Goal: Task Accomplishment & Management: Complete application form

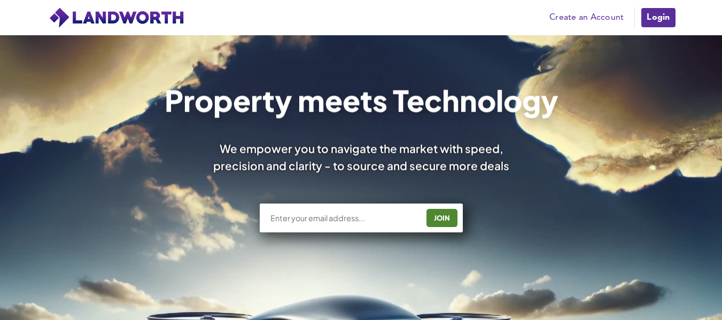
click at [594, 16] on link "Create an Account" at bounding box center [586, 18] width 85 height 16
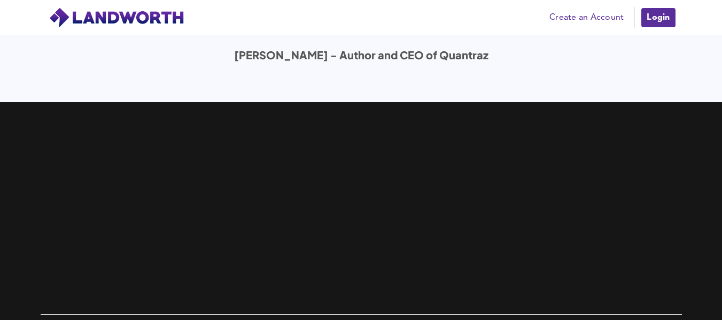
scroll to position [3528, 0]
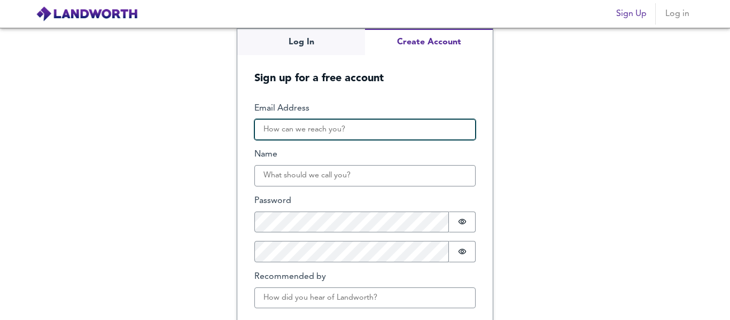
click at [346, 136] on input "Email Address" at bounding box center [364, 129] width 221 height 21
type input "claire@hometimesolutions.com.au"
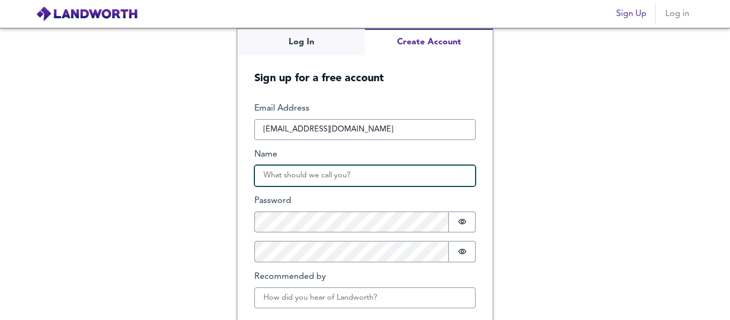
drag, startPoint x: 289, startPoint y: 173, endPoint x: 301, endPoint y: 167, distance: 13.6
click at [289, 173] on input "Name" at bounding box center [364, 175] width 221 height 21
type input "Claire"
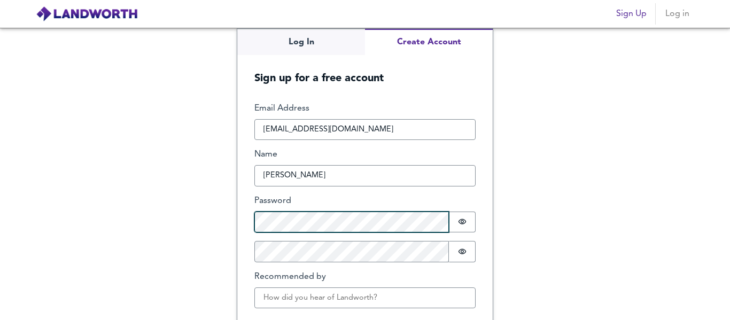
scroll to position [45, 0]
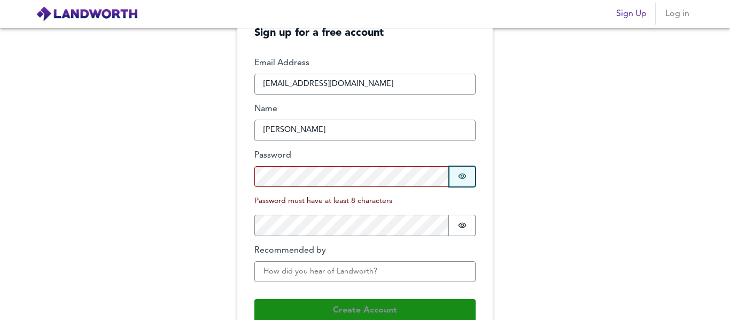
click at [465, 176] on button "Password is hidden" at bounding box center [462, 176] width 27 height 21
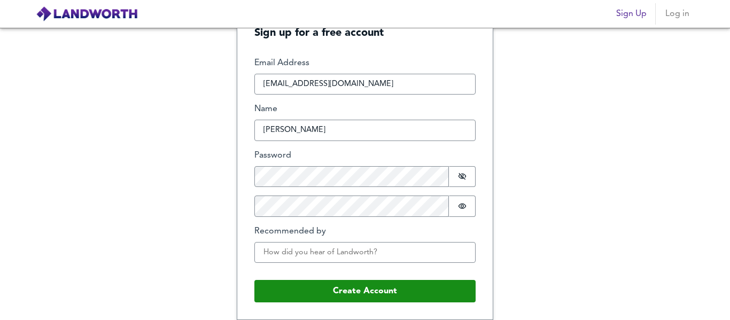
click at [343, 198] on div "Email Address claire@hometimesolutions.com.au Name Claire Password Password is …" at bounding box center [364, 164] width 221 height 214
click at [462, 205] on icon "Show password" at bounding box center [462, 206] width 9 height 9
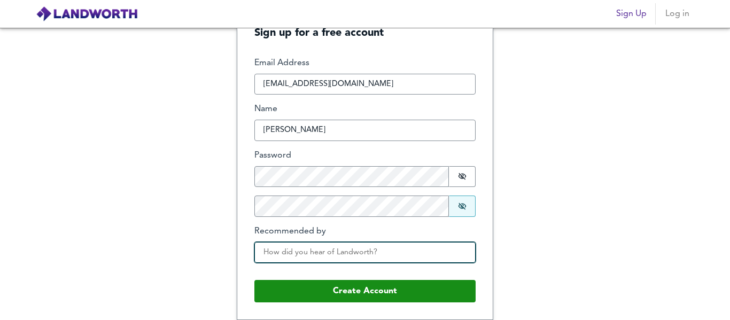
click at [334, 254] on input "Recommended by" at bounding box center [364, 252] width 221 height 21
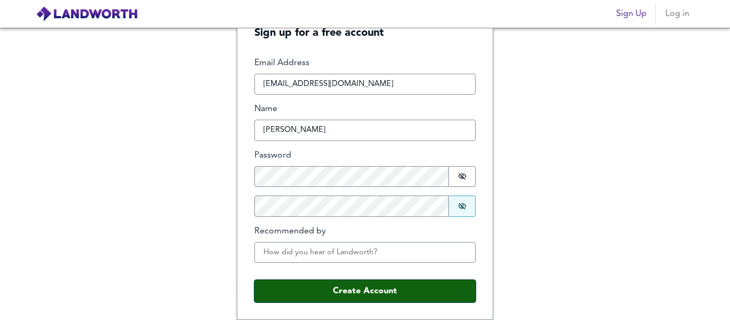
click at [300, 289] on button "Create Account" at bounding box center [364, 291] width 221 height 22
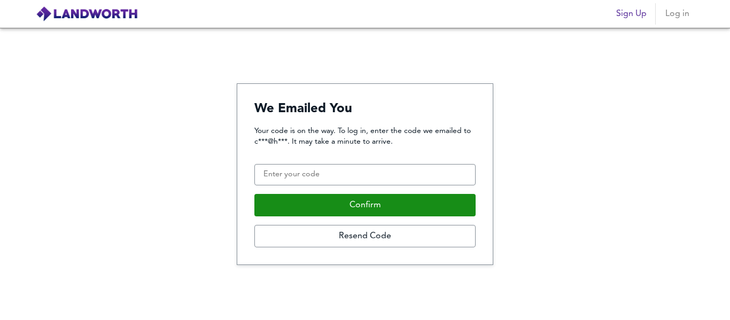
scroll to position [0, 0]
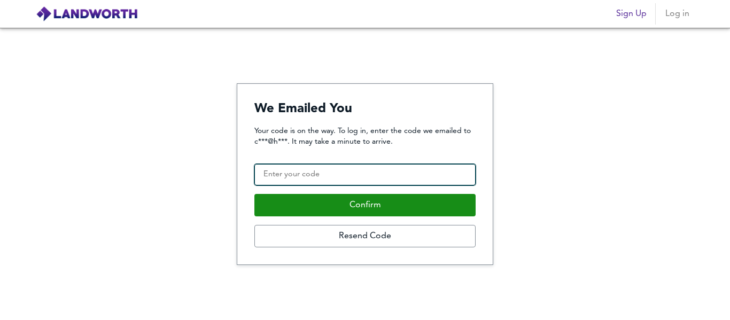
click at [338, 175] on input "Confirmation Code" at bounding box center [364, 174] width 221 height 21
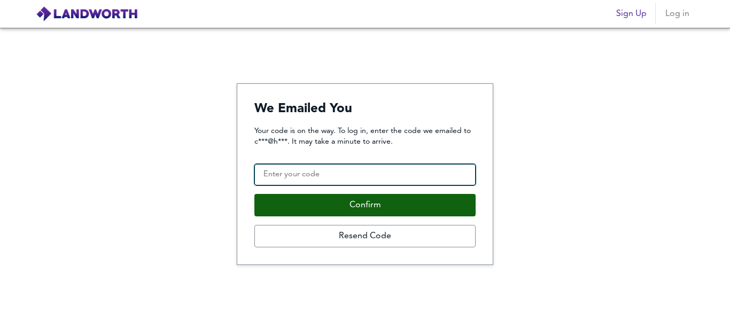
paste input "341203"
type input "341203"
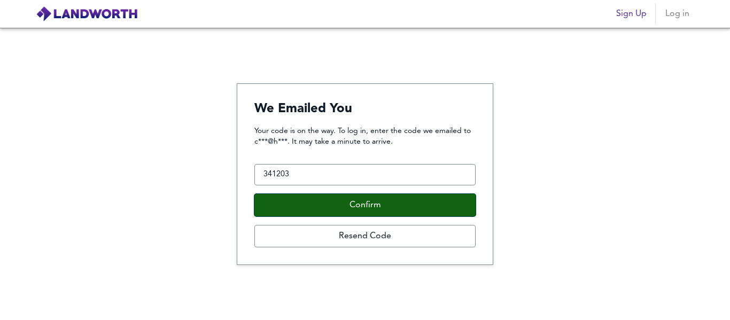
click at [344, 198] on button "Confirm" at bounding box center [364, 205] width 221 height 22
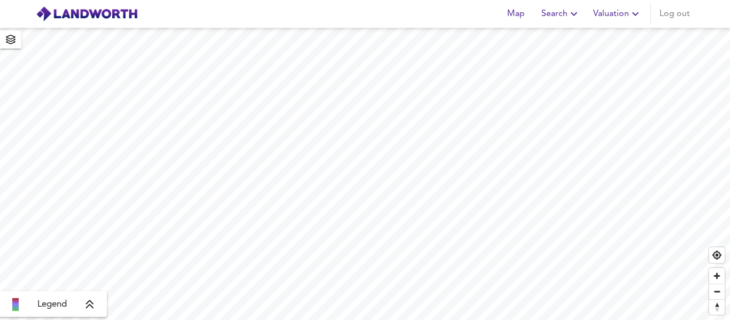
drag, startPoint x: 0, startPoint y: 0, endPoint x: 562, endPoint y: 8, distance: 561.9
click at [567, 4] on div "Map Search Valuation Log out" at bounding box center [597, 13] width 196 height 21
click at [533, 9] on icon "button" at bounding box center [535, 13] width 13 height 13
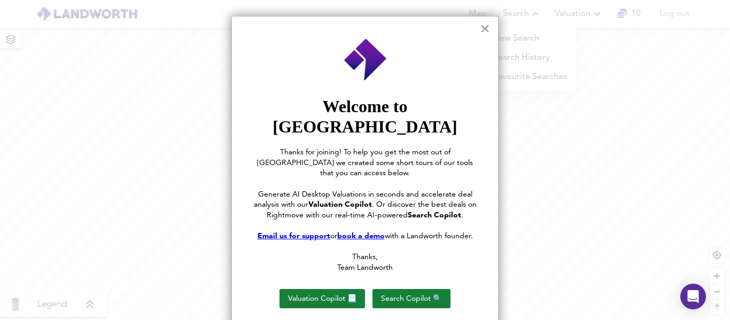
click at [485, 28] on button "×" at bounding box center [485, 28] width 10 height 17
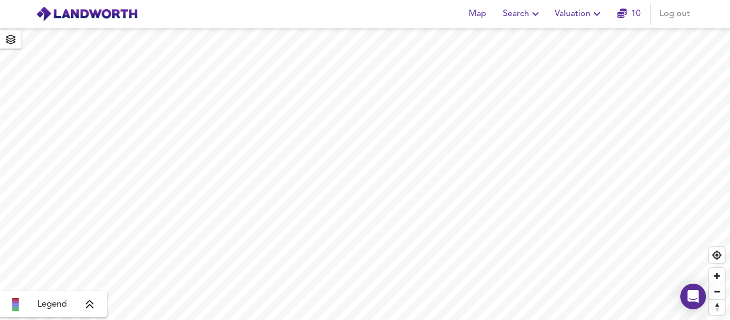
click at [518, 13] on span "Search" at bounding box center [522, 13] width 39 height 15
click at [509, 40] on li "New Search" at bounding box center [523, 38] width 106 height 19
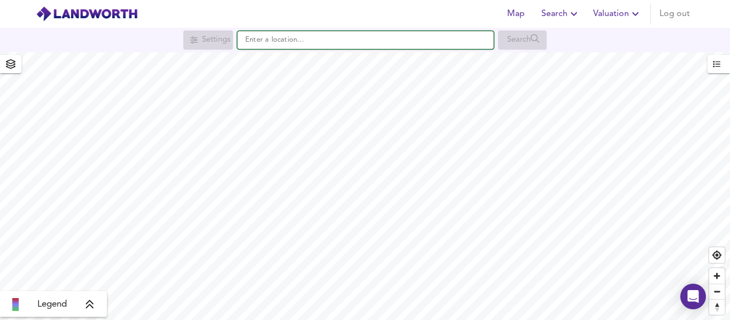
click at [458, 42] on input "text" at bounding box center [365, 40] width 257 height 18
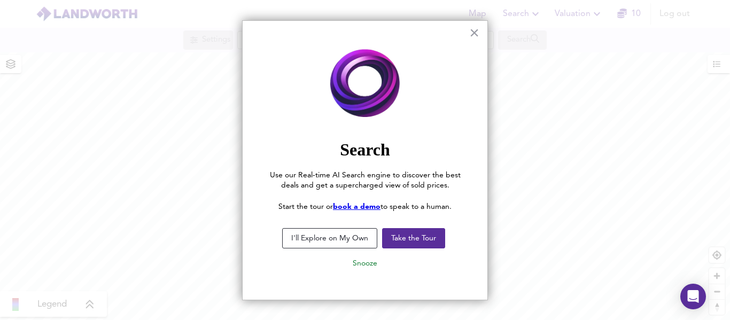
click at [352, 239] on button "I'll Explore on My Own" at bounding box center [329, 238] width 95 height 20
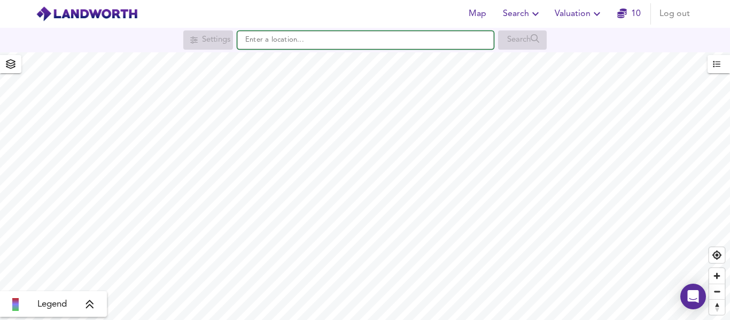
click at [305, 48] on input "text" at bounding box center [365, 40] width 257 height 18
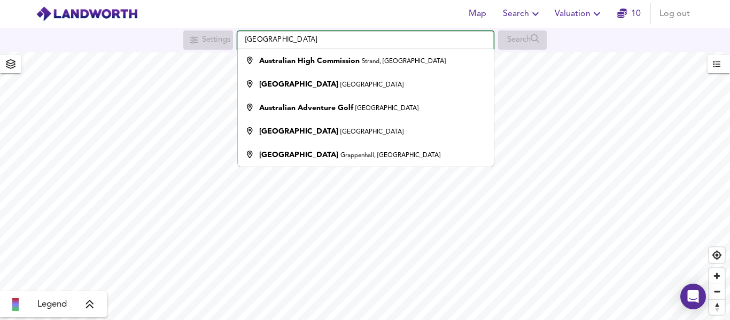
type input "[GEOGRAPHIC_DATA]"
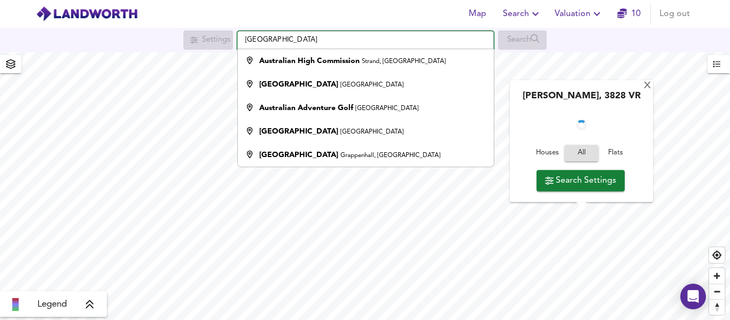
drag, startPoint x: 368, startPoint y: 35, endPoint x: 179, endPoint y: 28, distance: 189.4
click at [179, 28] on div "Settings australia Australian High Commission Strand, London Australia Road Lon…" at bounding box center [365, 40] width 730 height 25
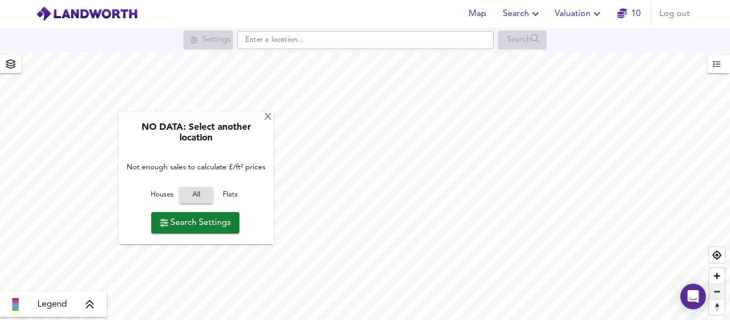
click at [721, 297] on span "Zoom out" at bounding box center [717, 291] width 16 height 15
click at [718, 289] on span "Zoom out" at bounding box center [717, 291] width 16 height 15
click at [264, 119] on div "X" at bounding box center [268, 118] width 9 height 10
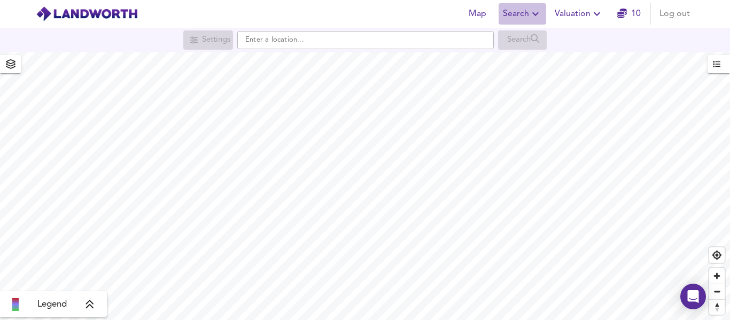
click at [513, 15] on span "Search" at bounding box center [522, 13] width 39 height 15
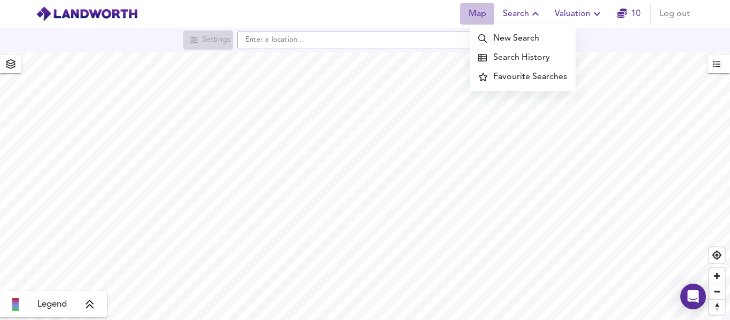
click at [475, 15] on span "Map" at bounding box center [478, 13] width 26 height 15
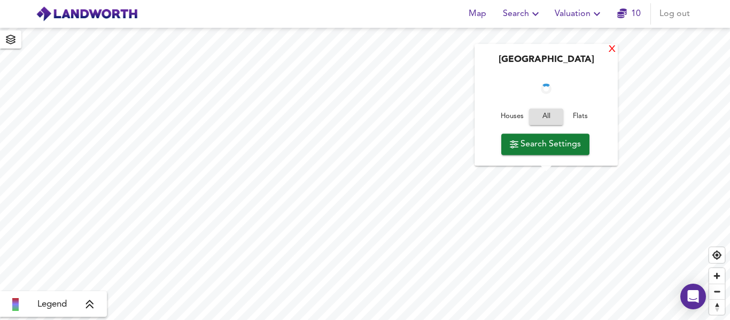
click at [610, 51] on div "X" at bounding box center [612, 50] width 9 height 10
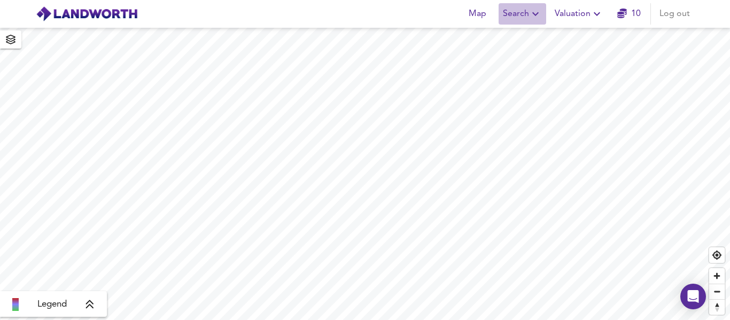
click at [529, 16] on span "Search" at bounding box center [522, 13] width 39 height 15
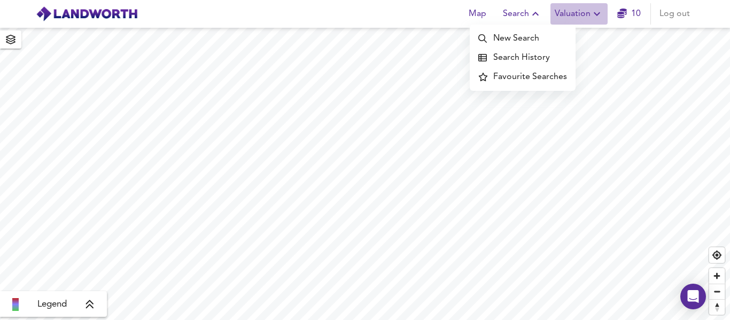
click at [576, 11] on span "Valuation" at bounding box center [579, 13] width 49 height 15
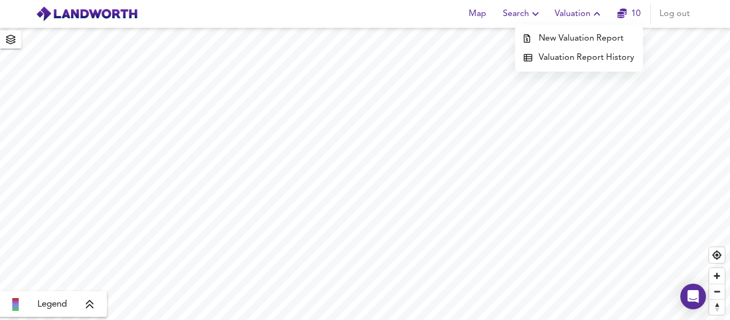
click at [94, 309] on icon at bounding box center [90, 304] width 10 height 11
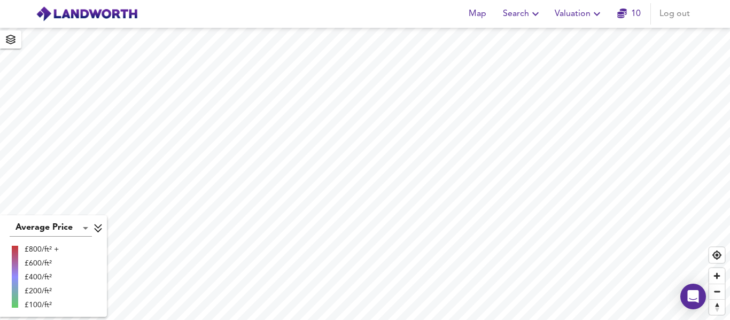
click at [98, 228] on icon at bounding box center [97, 229] width 7 height 9
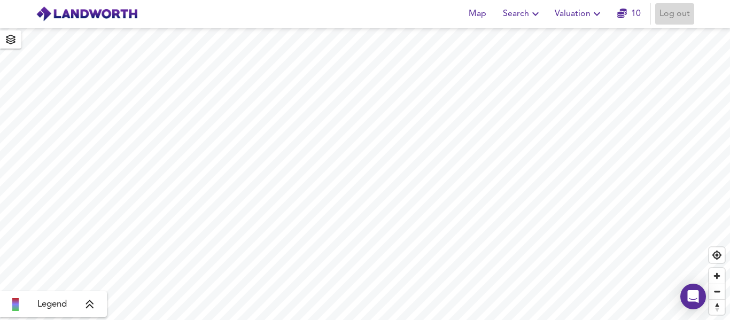
click at [668, 20] on span "Log out" at bounding box center [675, 13] width 30 height 15
